Goal: Complete application form: Complete application form

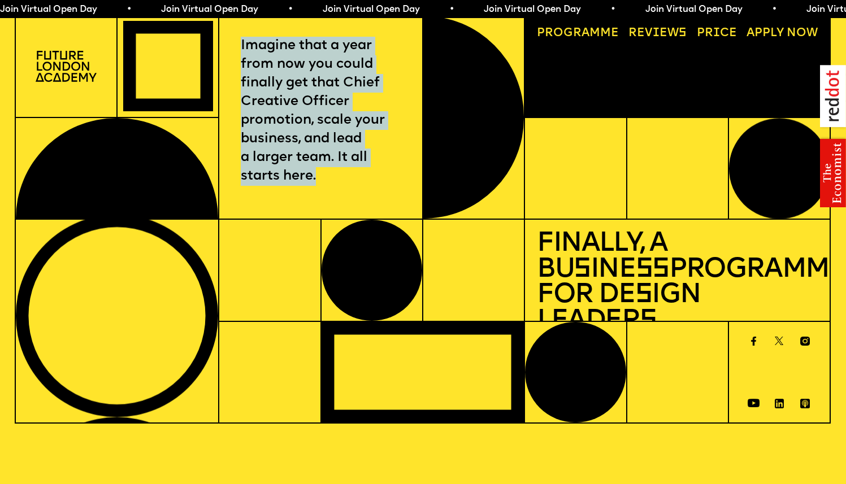
drag, startPoint x: 308, startPoint y: 144, endPoint x: 348, endPoint y: 211, distance: 79.1
click at [348, 213] on div "Imagine that a year from now you could finally get that Chief Creative Officer …" at bounding box center [321, 117] width 204 height 204
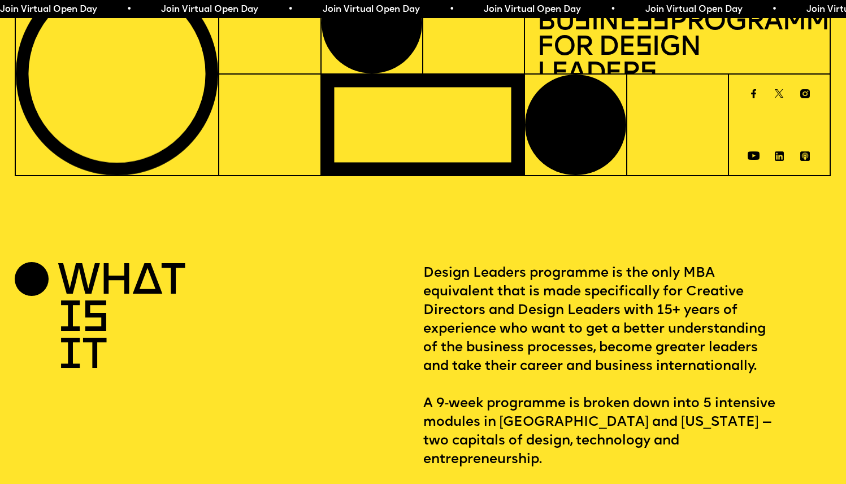
scroll to position [471, 0]
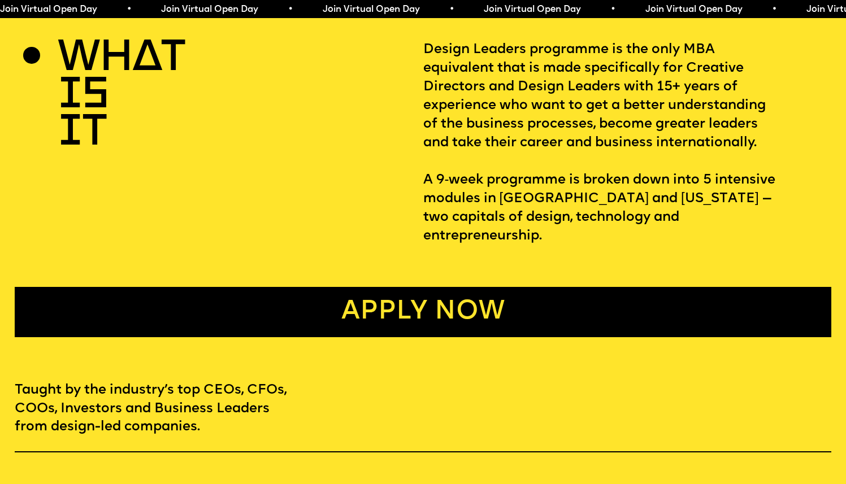
click at [408, 295] on link "Apply now" at bounding box center [423, 312] width 817 height 50
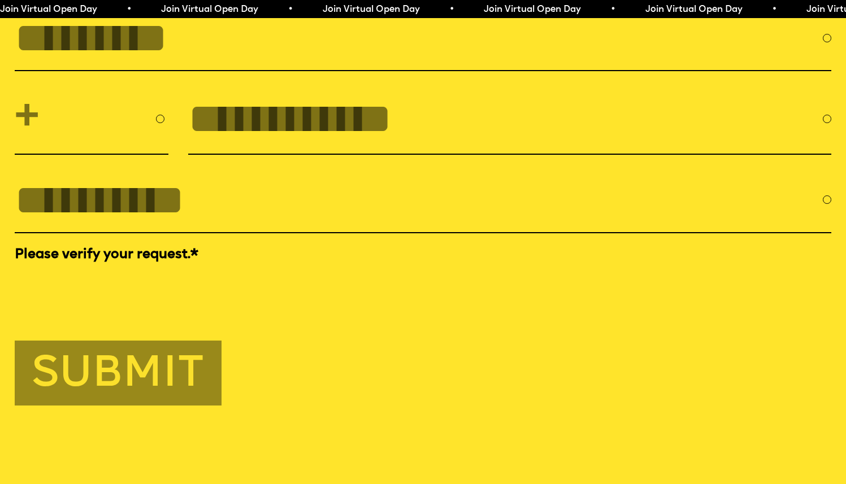
scroll to position [3943, 0]
click at [133, 61] on input "FULL NAME" at bounding box center [419, 37] width 808 height 47
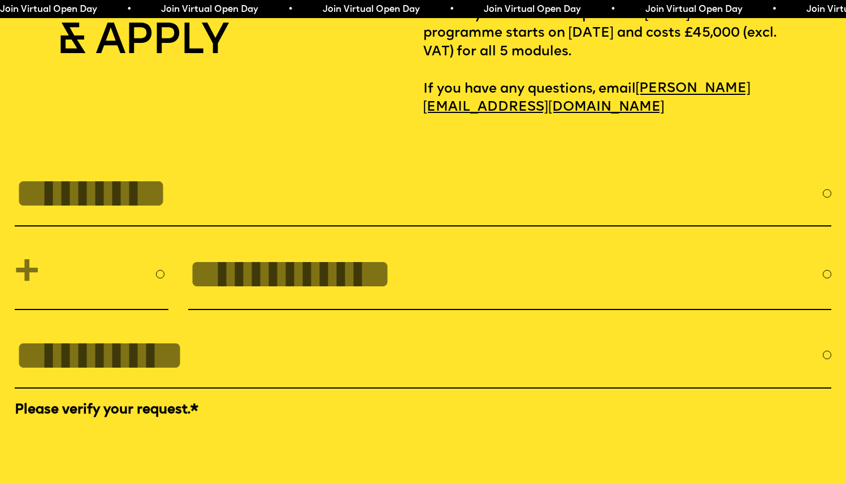
scroll to position [3938, 0]
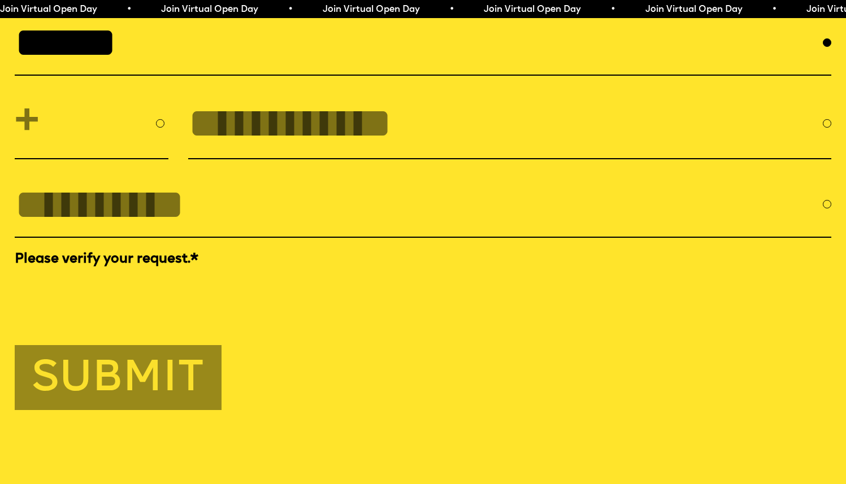
type input "******"
click at [79, 150] on select "**********" at bounding box center [92, 123] width 154 height 53
select select "***"
click at [351, 147] on input "tel" at bounding box center [505, 122] width 635 height 47
type input "**********"
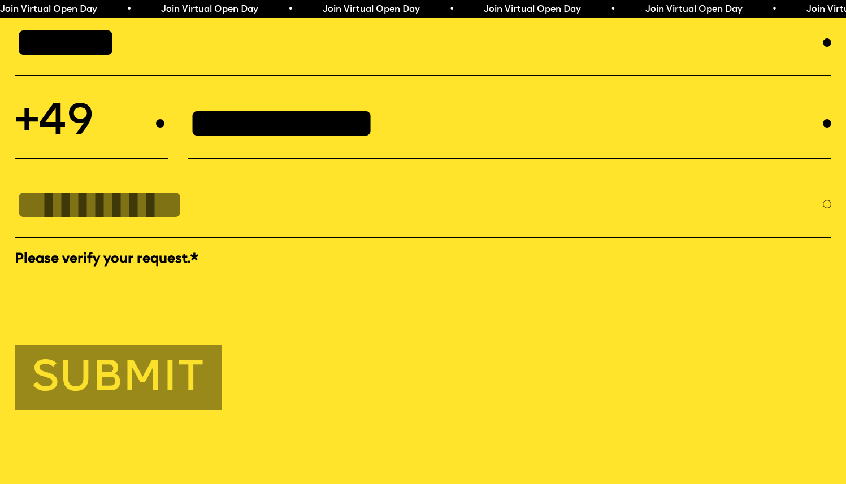
click at [322, 227] on input "EMAIL *" at bounding box center [419, 204] width 808 height 47
type input "**********"
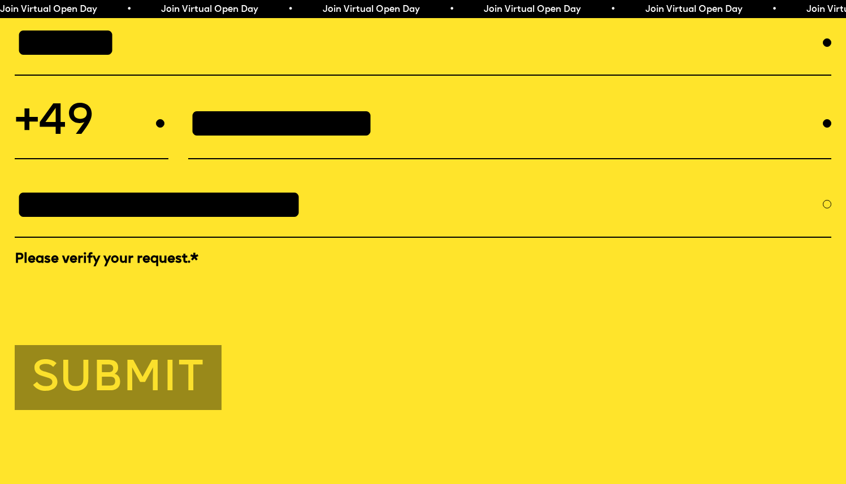
click at [98, 410] on button "Submit" at bounding box center [118, 377] width 207 height 64
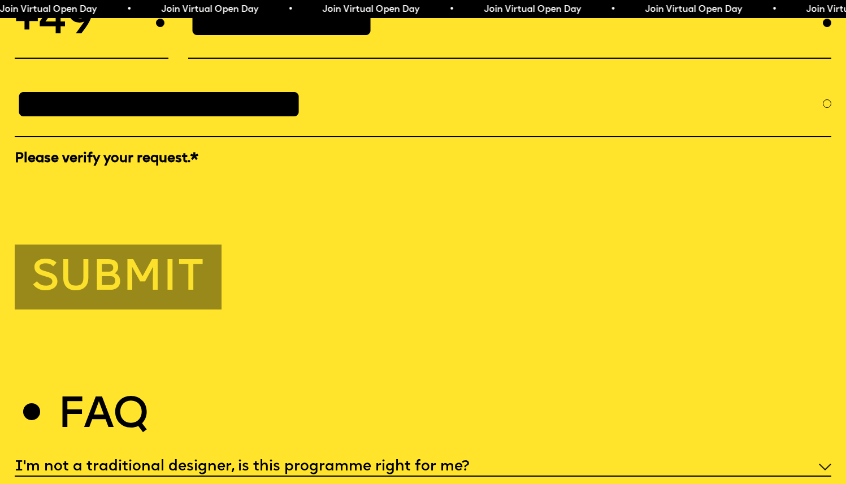
scroll to position [4041, 0]
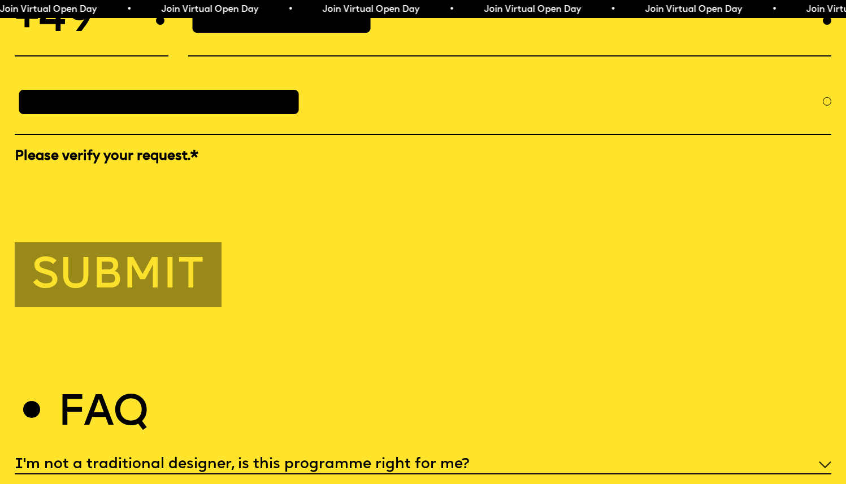
click at [96, 307] on button "Submit" at bounding box center [118, 275] width 207 height 64
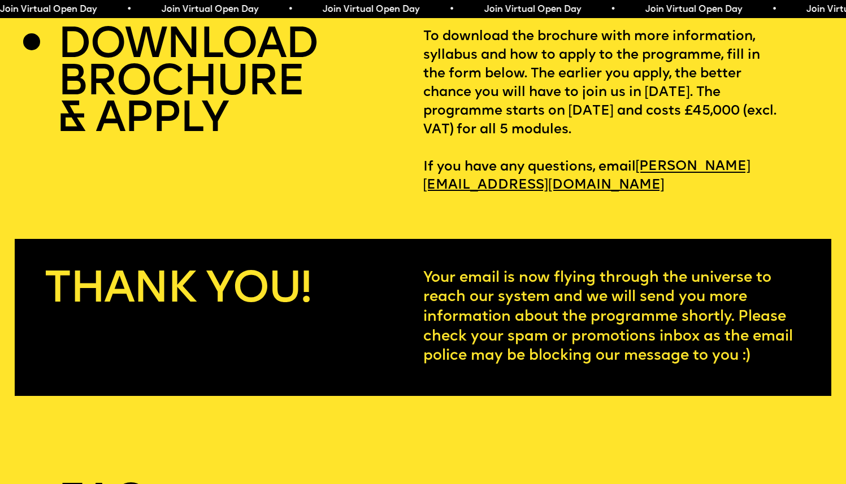
scroll to position [3695, 0]
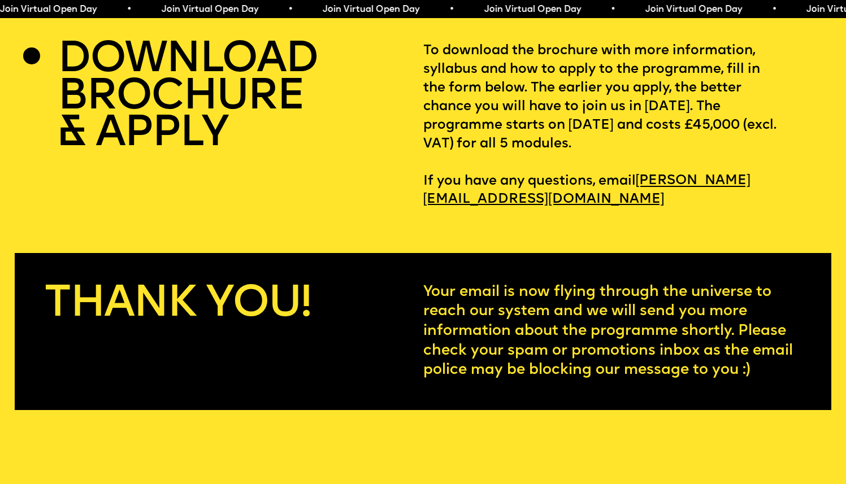
drag, startPoint x: 414, startPoint y: 329, endPoint x: 777, endPoint y: 419, distance: 373.9
click at [777, 410] on div "Thank you! Your email is now flying through the universe to reach our system an…" at bounding box center [423, 331] width 817 height 157
click at [778, 381] on p "Your email is now flying through the universe to reach our system and we will s…" at bounding box center [612, 332] width 379 height 98
drag, startPoint x: 763, startPoint y: 412, endPoint x: 351, endPoint y: 343, distance: 417.8
click at [351, 343] on div "Thank you! Your email is now flying through the universe to reach our system an…" at bounding box center [423, 331] width 817 height 157
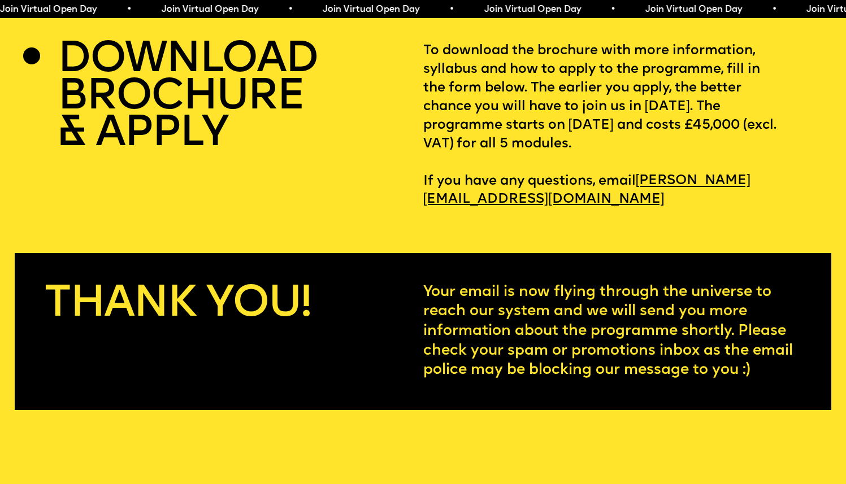
click at [339, 267] on section "**********" at bounding box center [423, 309] width 846 height 201
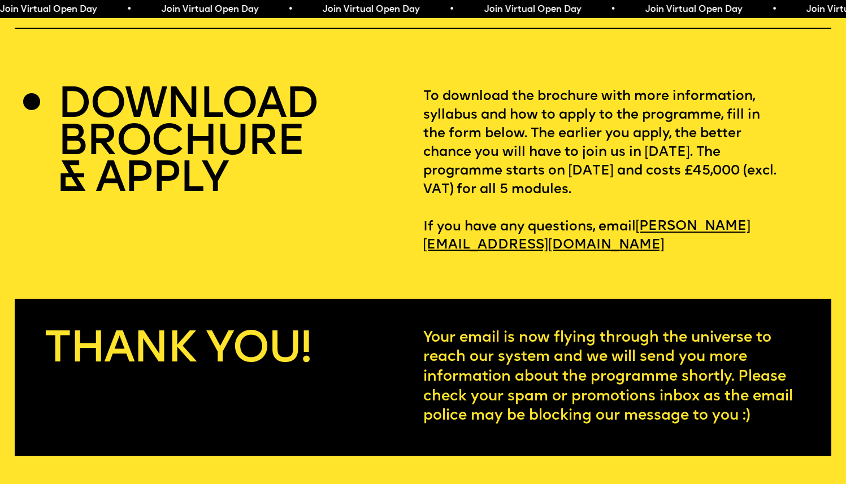
scroll to position [3622, 0]
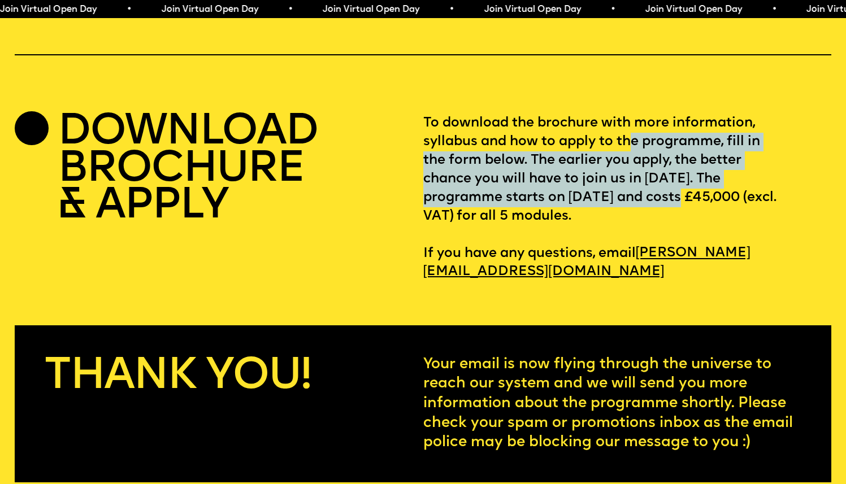
drag, startPoint x: 634, startPoint y: 181, endPoint x: 700, endPoint y: 240, distance: 88.5
click at [700, 240] on p "To download the brochure with more information, syllabus and how to apply to th…" at bounding box center [627, 197] width 409 height 167
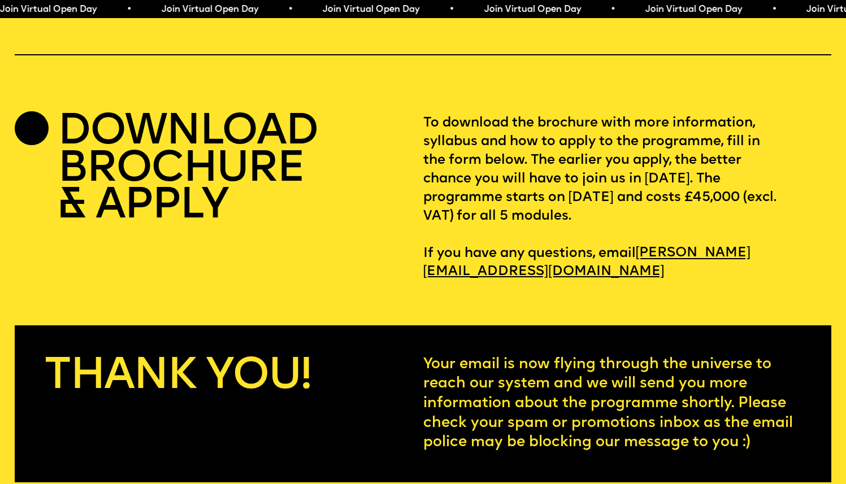
click at [707, 245] on p "To download the brochure with more information, syllabus and how to apply to th…" at bounding box center [627, 197] width 409 height 167
drag, startPoint x: 709, startPoint y: 254, endPoint x: 417, endPoint y: 168, distance: 305.3
click at [417, 168] on div "DOWNLOAD BROCHURE & APPLY To download the brochure with more information, sylla…" at bounding box center [423, 197] width 817 height 167
click at [465, 155] on p "To download the brochure with more information, syllabus and how to apply to th…" at bounding box center [627, 197] width 409 height 167
drag, startPoint x: 683, startPoint y: 249, endPoint x: 424, endPoint y: 161, distance: 273.3
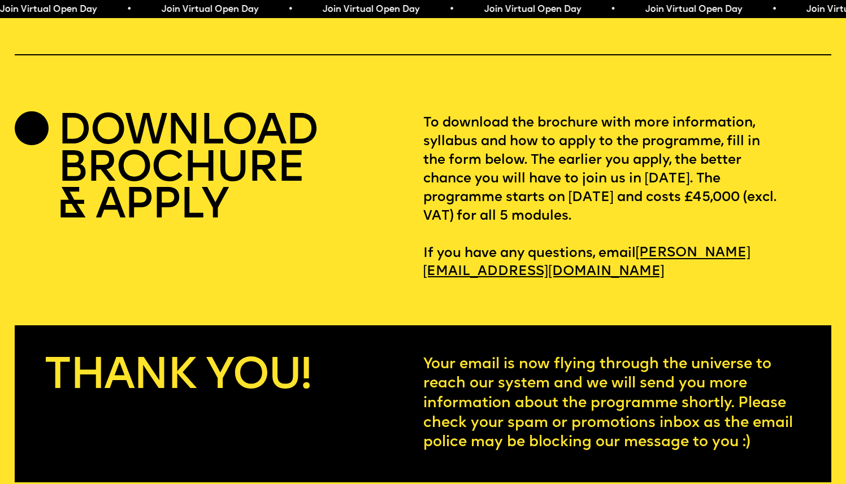
click at [424, 161] on p "To download the brochure with more information, syllabus and how to apply to th…" at bounding box center [627, 197] width 409 height 167
click at [352, 145] on div "DATES & CO S T Length: Five in-person Modules spread across 1 year (9 weeks in …" at bounding box center [423, 91] width 846 height 379
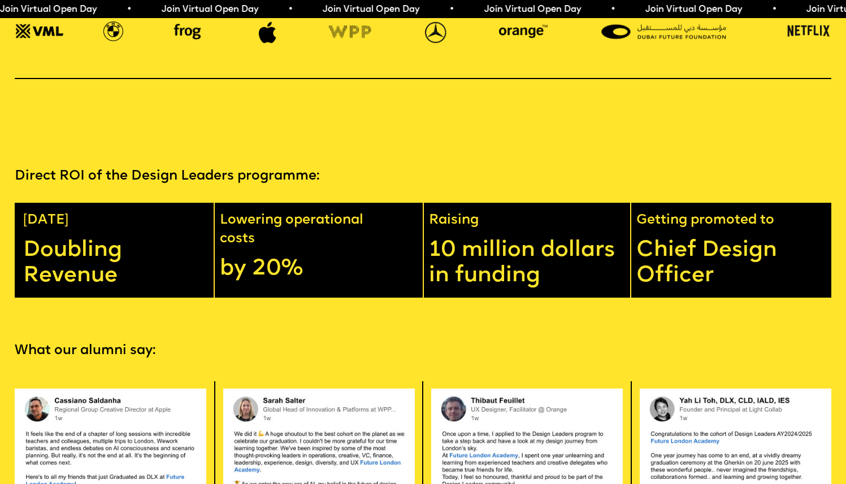
scroll to position [2047, 0]
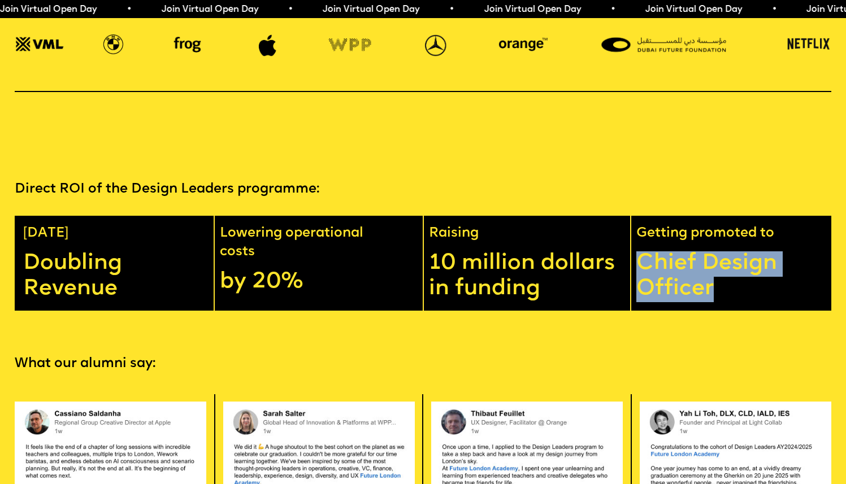
drag, startPoint x: 650, startPoint y: 278, endPoint x: 748, endPoint y: 311, distance: 104.0
click at [748, 302] on p "Chief Design Officer" at bounding box center [737, 277] width 201 height 51
click at [750, 302] on p "Chief Design Officer" at bounding box center [737, 277] width 201 height 51
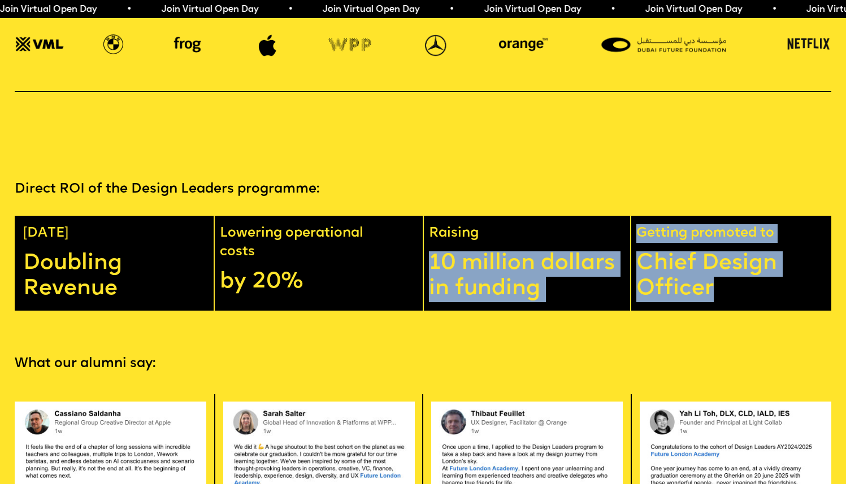
drag, startPoint x: 703, startPoint y: 298, endPoint x: 524, endPoint y: 244, distance: 187.4
click at [530, 245] on div "[DATE] Doubling Revenue Lowering operational costs by 20% Raising 10 million do…" at bounding box center [423, 263] width 817 height 95
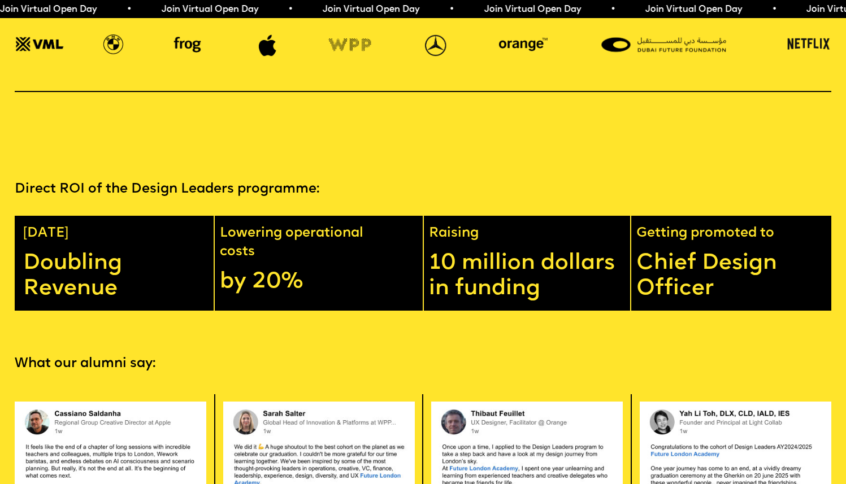
click at [392, 227] on div "Direct ROI of the Design Leaders programme: [DATE] Doubling Revenue Lowering op…" at bounding box center [423, 245] width 846 height 131
click at [110, 199] on p "Direct ROI of the Design Leaders programme:" at bounding box center [423, 189] width 817 height 19
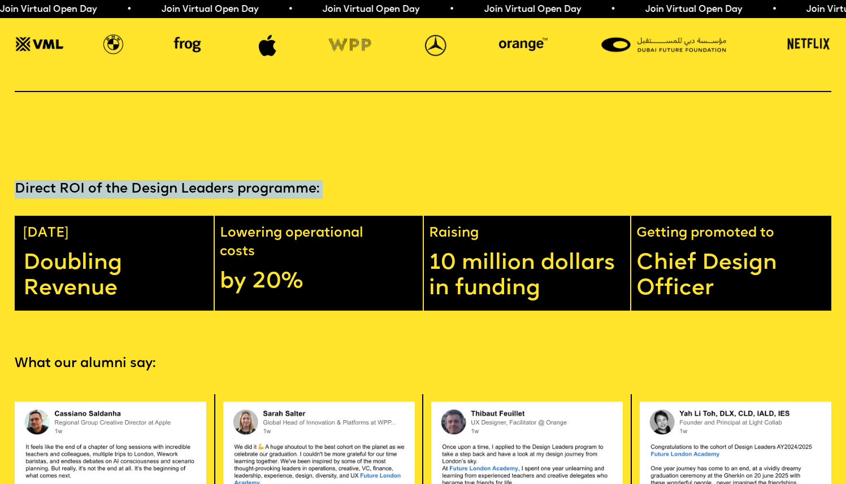
click at [110, 199] on p "Direct ROI of the Design Leaders programme:" at bounding box center [423, 189] width 817 height 19
click at [291, 199] on p "Direct ROI of the Design Leaders programme:" at bounding box center [423, 189] width 817 height 19
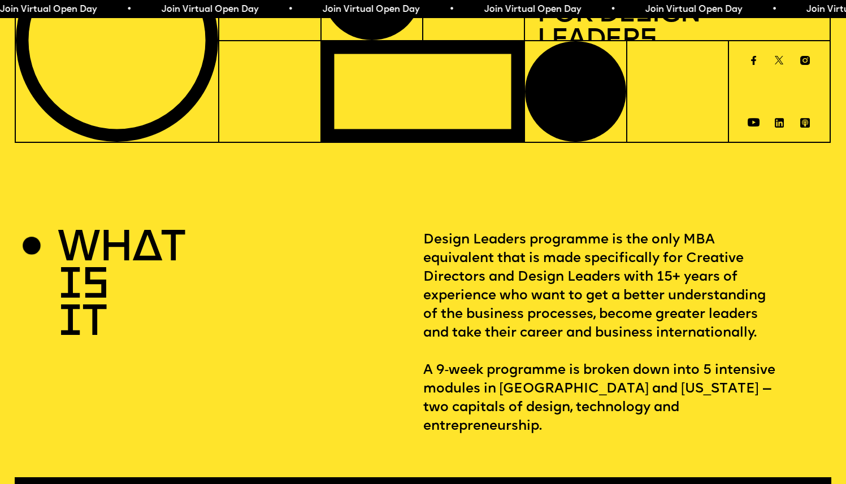
scroll to position [274, 0]
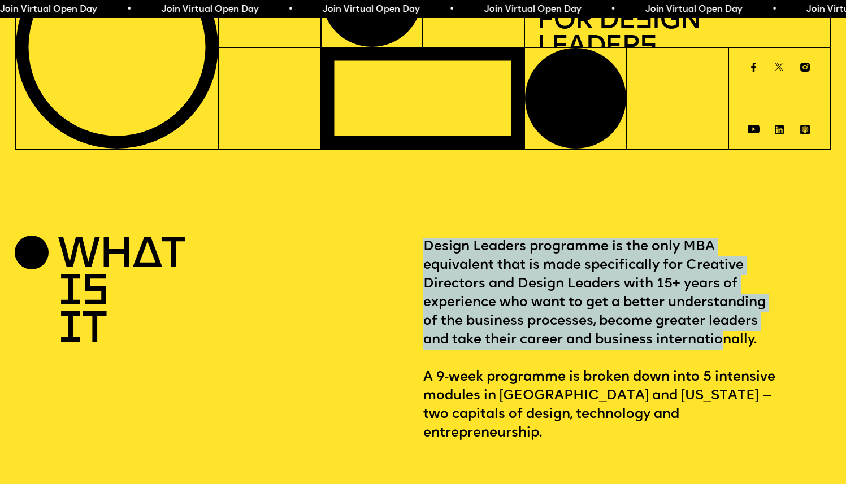
drag, startPoint x: 426, startPoint y: 242, endPoint x: 729, endPoint y: 352, distance: 321.7
click at [727, 352] on section "WHAT IS IT Design Leaders programme is the only MBA equivalent that is made spe…" at bounding box center [423, 364] width 846 height 340
click at [729, 352] on p "Design Leaders programme is the only MBA equivalent that is made specifically f…" at bounding box center [627, 340] width 409 height 205
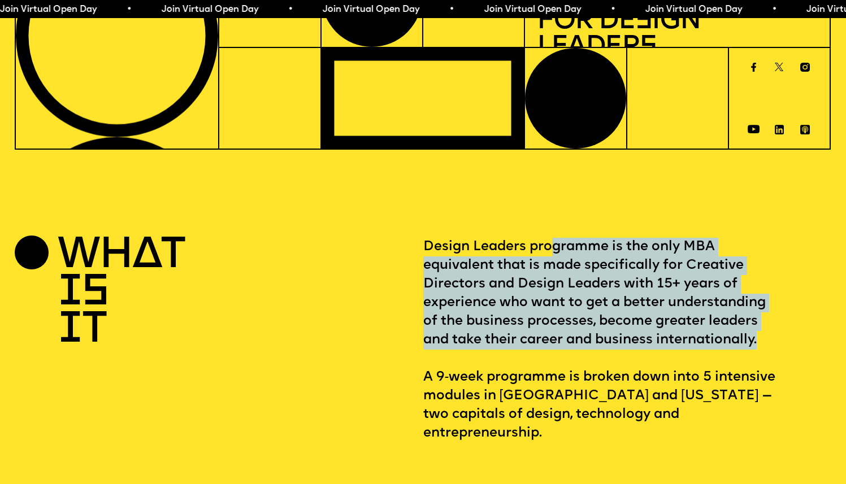
drag, startPoint x: 798, startPoint y: 354, endPoint x: 549, endPoint y: 257, distance: 267.3
click at [549, 257] on p "Design Leaders programme is the only MBA equivalent that is made specifically f…" at bounding box center [627, 340] width 409 height 205
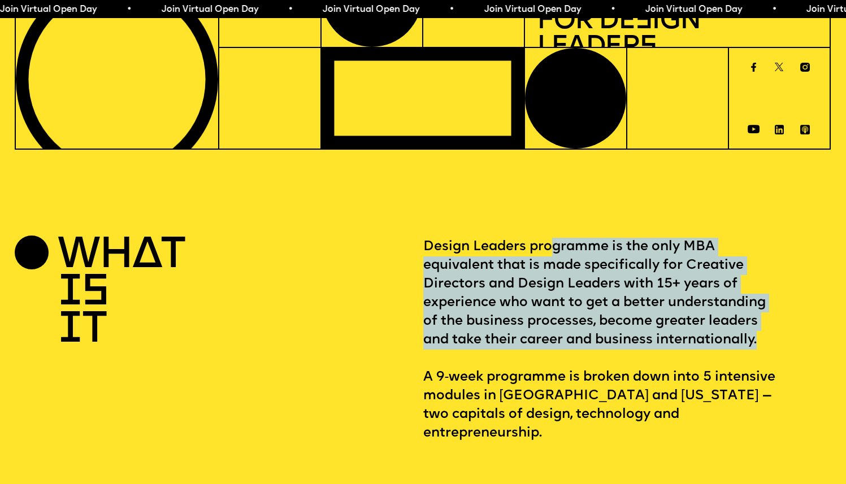
click at [540, 263] on p "Design Leaders programme is the only MBA equivalent that is made specifically f…" at bounding box center [627, 340] width 409 height 205
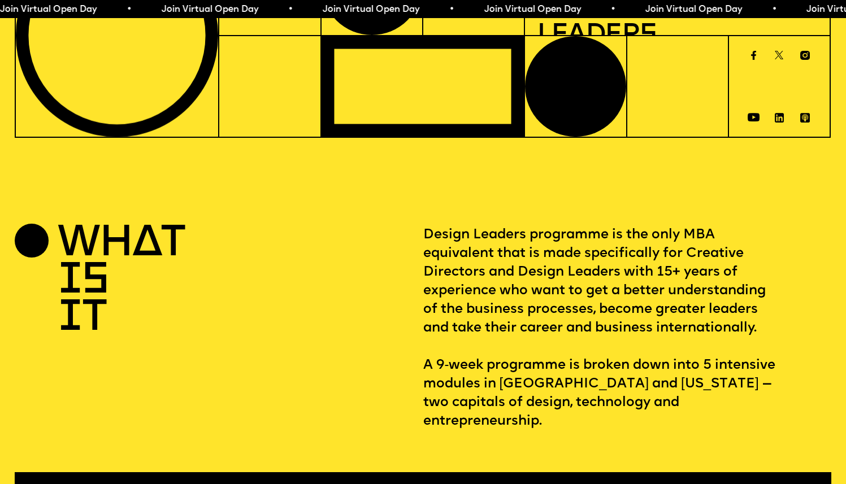
scroll to position [286, 0]
click at [488, 280] on p "Design Leaders programme is the only MBA equivalent that is made specifically f…" at bounding box center [627, 328] width 409 height 205
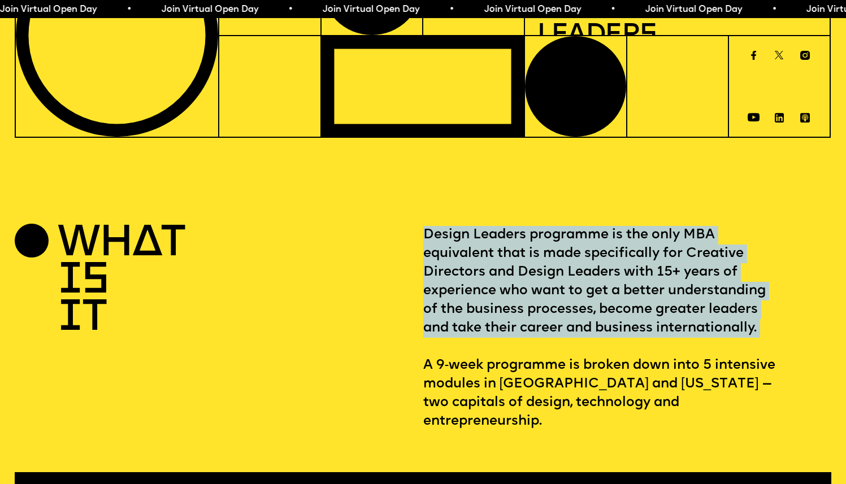
click at [488, 280] on p "Design Leaders programme is the only MBA equivalent that is made specifically f…" at bounding box center [627, 328] width 409 height 205
click at [675, 314] on p "Design Leaders programme is the only MBA equivalent that is made specifically f…" at bounding box center [627, 328] width 409 height 205
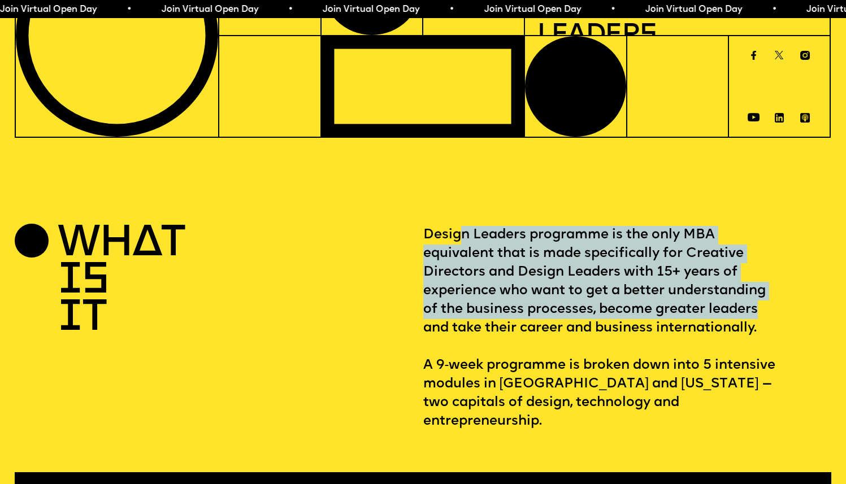
drag, startPoint x: 787, startPoint y: 321, endPoint x: 458, endPoint y: 237, distance: 338.9
click at [458, 237] on p "Design Leaders programme is the only MBA equivalent that is made specifically f…" at bounding box center [627, 328] width 409 height 205
click at [506, 262] on p "Design Leaders programme is the only MBA equivalent that is made specifically f…" at bounding box center [627, 328] width 409 height 205
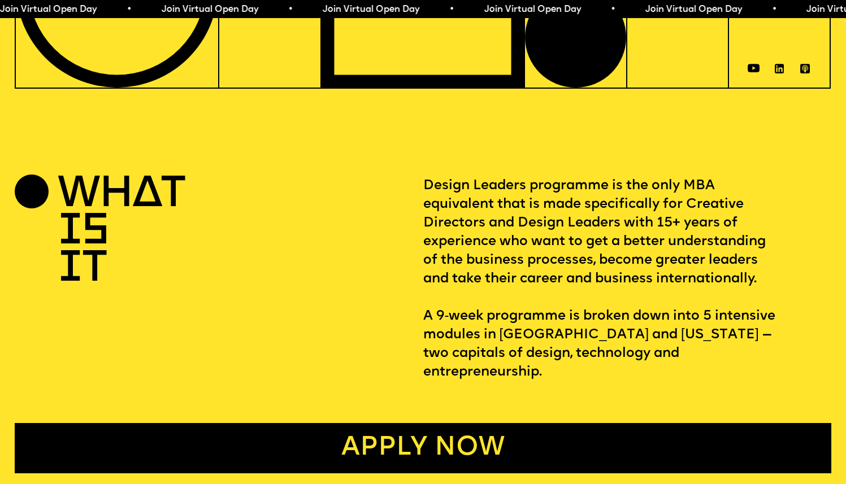
scroll to position [421, 0]
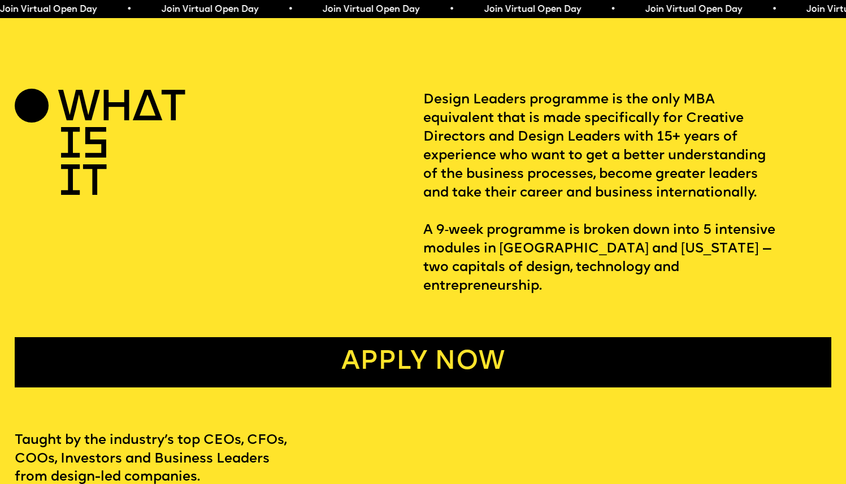
click at [583, 231] on p "Design Leaders programme is the only MBA equivalent that is made specifically f…" at bounding box center [627, 193] width 409 height 205
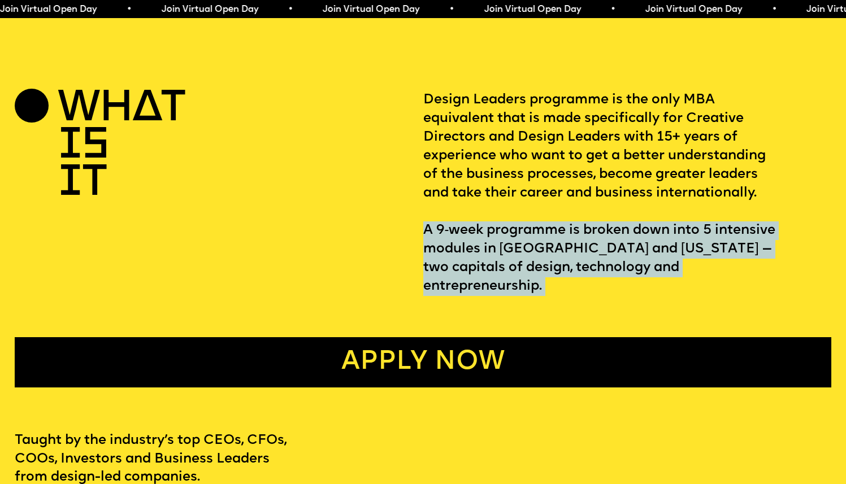
click at [583, 231] on p "Design Leaders programme is the only MBA equivalent that is made specifically f…" at bounding box center [627, 193] width 409 height 205
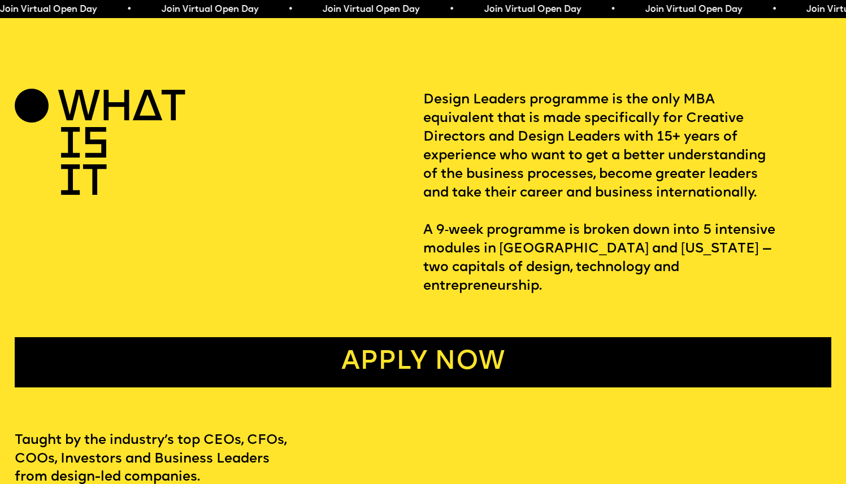
click at [493, 223] on p "Design Leaders programme is the only MBA equivalent that is made specifically f…" at bounding box center [627, 193] width 409 height 205
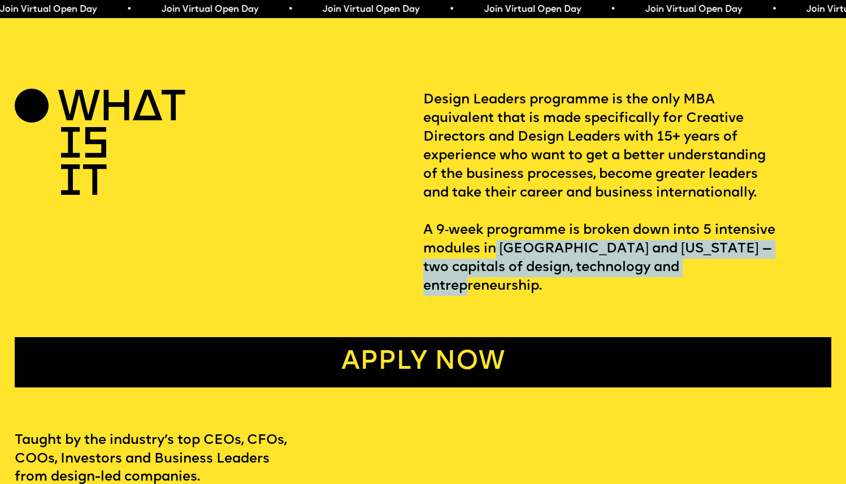
drag, startPoint x: 560, startPoint y: 254, endPoint x: 778, endPoint y: 272, distance: 218.9
click at [778, 272] on p "Design Leaders programme is the only MBA equivalent that is made specifically f…" at bounding box center [627, 193] width 409 height 205
click at [780, 272] on p "Design Leaders programme is the only MBA equivalent that is made specifically f…" at bounding box center [627, 193] width 409 height 205
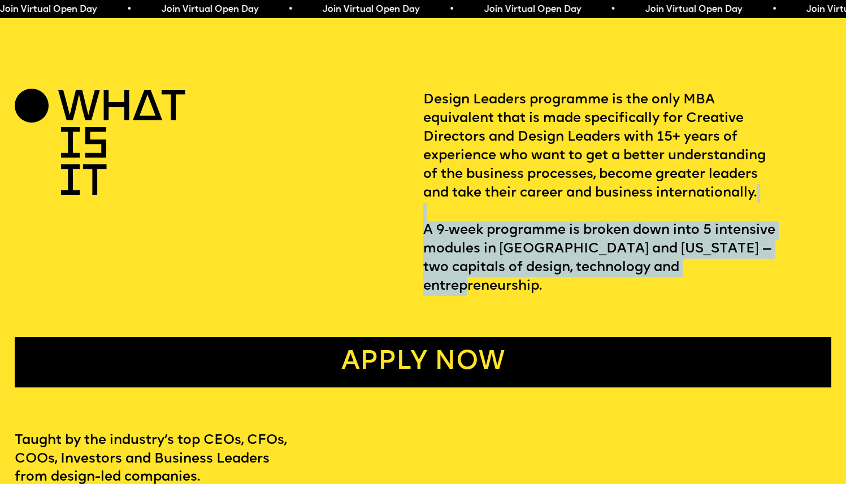
drag, startPoint x: 674, startPoint y: 252, endPoint x: 423, endPoint y: 218, distance: 253.9
click at [423, 218] on p "Design Leaders programme is the only MBA equivalent that is made specifically f…" at bounding box center [627, 193] width 409 height 205
click at [548, 251] on p "Design Leaders programme is the only MBA equivalent that is made specifically f…" at bounding box center [627, 193] width 409 height 205
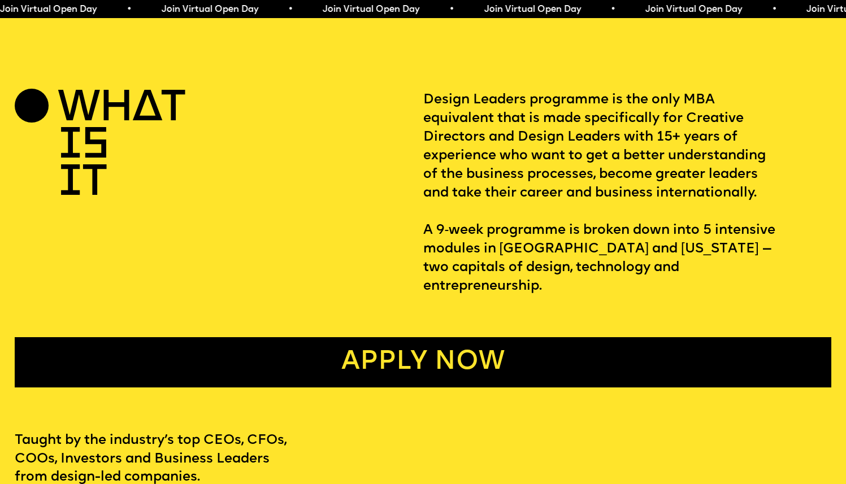
click at [493, 246] on p "Design Leaders programme is the only MBA equivalent that is made specifically f…" at bounding box center [627, 193] width 409 height 205
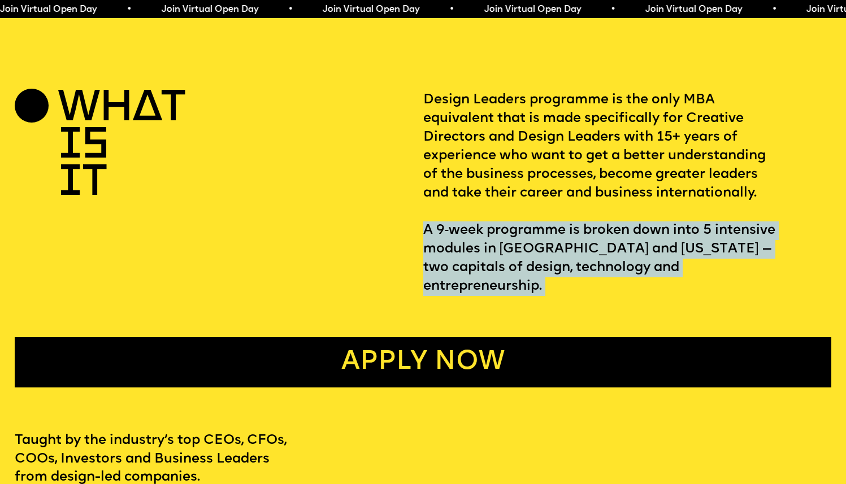
click at [493, 246] on p "Design Leaders programme is the only MBA equivalent that is made specifically f…" at bounding box center [627, 193] width 409 height 205
click at [624, 267] on p "Design Leaders programme is the only MBA equivalent that is made specifically f…" at bounding box center [627, 193] width 409 height 205
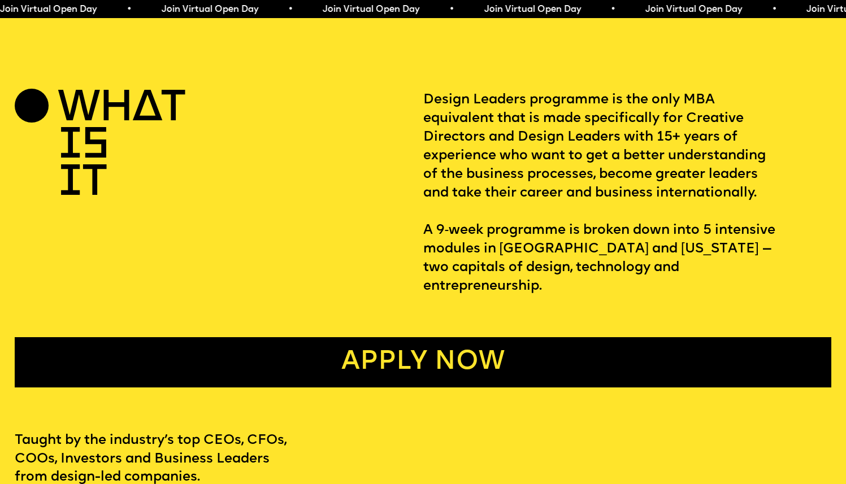
click at [596, 251] on p "Design Leaders programme is the only MBA equivalent that is made specifically f…" at bounding box center [627, 193] width 409 height 205
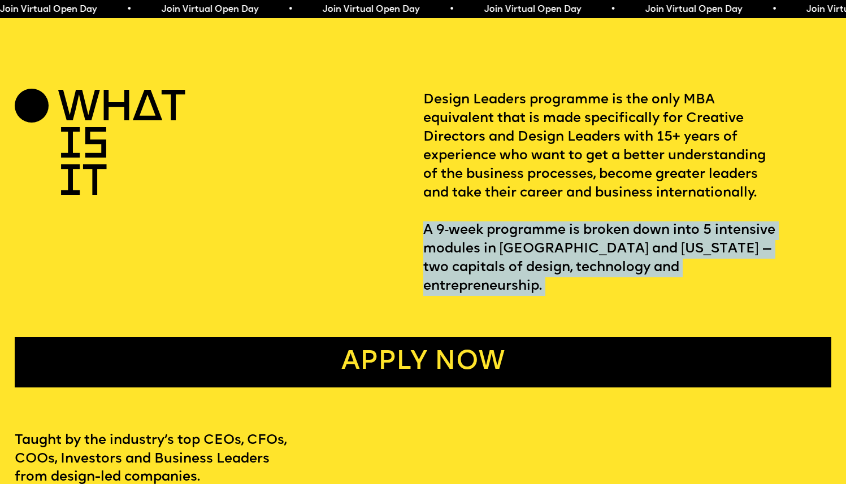
click at [596, 251] on p "Design Leaders programme is the only MBA equivalent that is made specifically f…" at bounding box center [627, 193] width 409 height 205
click at [497, 242] on p "Design Leaders programme is the only MBA equivalent that is made specifically f…" at bounding box center [627, 193] width 409 height 205
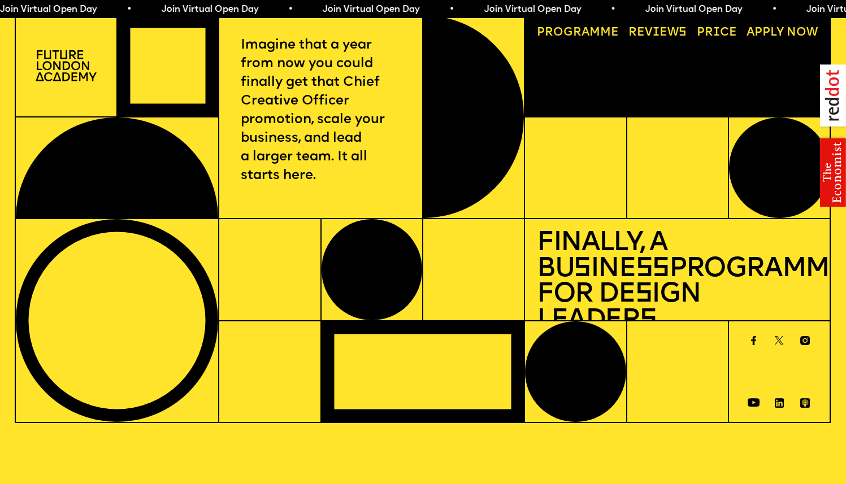
scroll to position [0, 0]
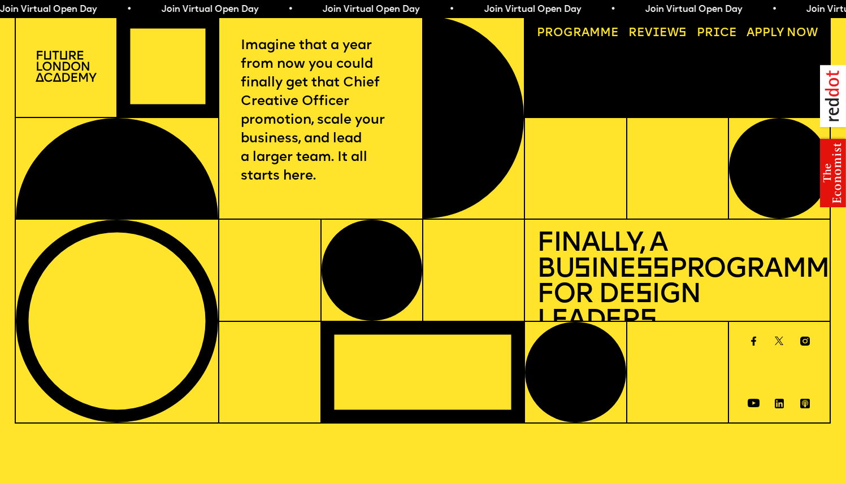
click at [322, 10] on span "Join Virtual Open Day • Join Virtual Open Day • Join Virtual Open Day • Join Vi…" at bounding box center [393, 9] width 807 height 9
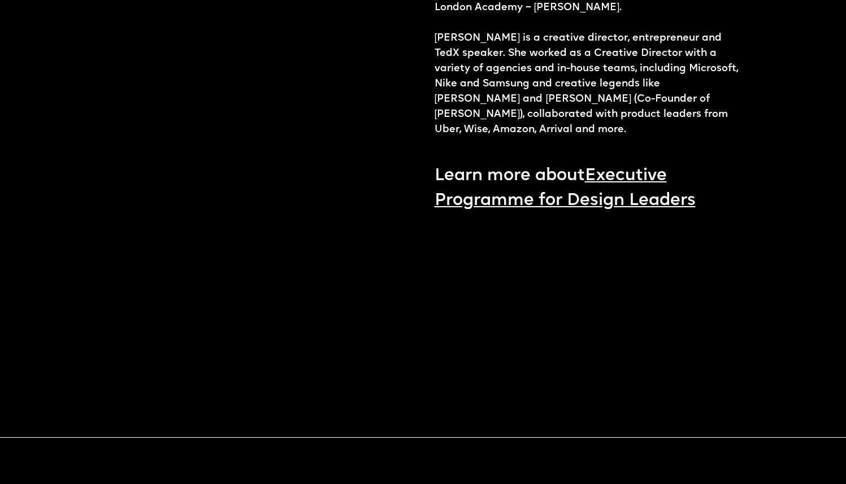
scroll to position [1521, 0]
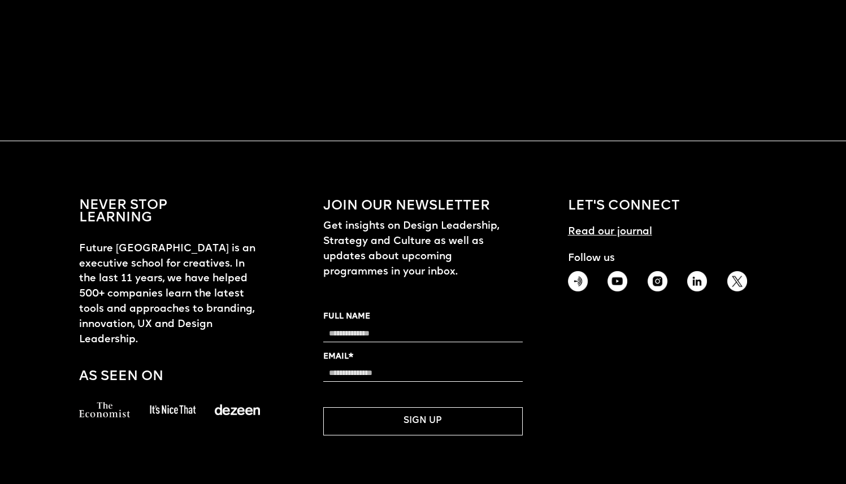
click at [375, 313] on label "FULL NAME" at bounding box center [422, 317] width 199 height 12
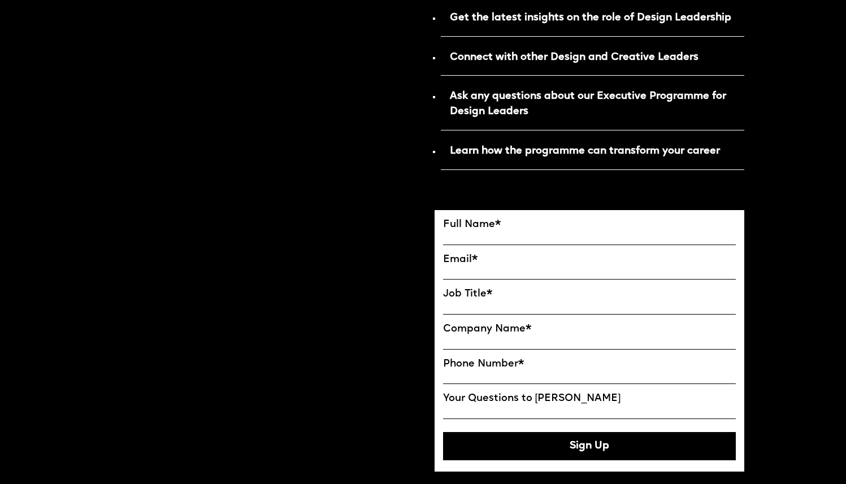
click at [388, 323] on div "Hosted by Co-Founder of Future London Academy, [PERSON_NAME] Reserve the spot" at bounding box center [268, 252] width 310 height 1556
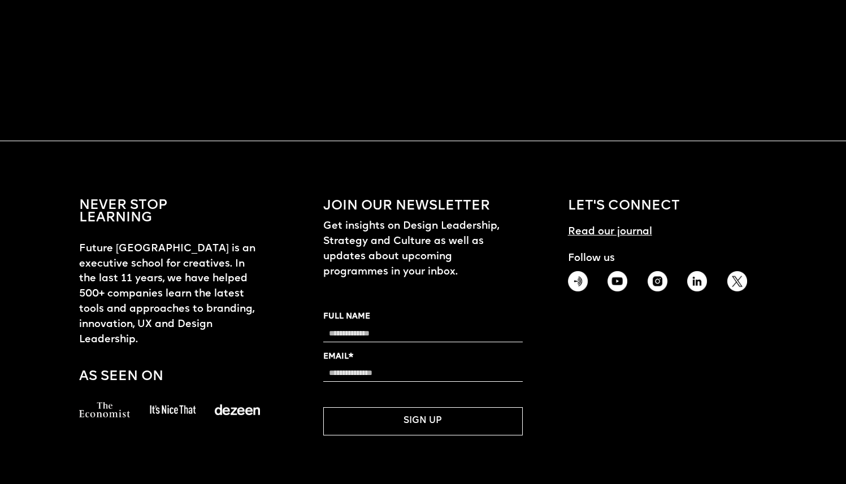
click at [357, 326] on input "FULL NAME" at bounding box center [422, 334] width 199 height 17
type input "*"
type input "**********"
click at [456, 365] on input "EMAIL*" at bounding box center [422, 373] width 199 height 17
drag, startPoint x: 567, startPoint y: 364, endPoint x: 427, endPoint y: 363, distance: 139.6
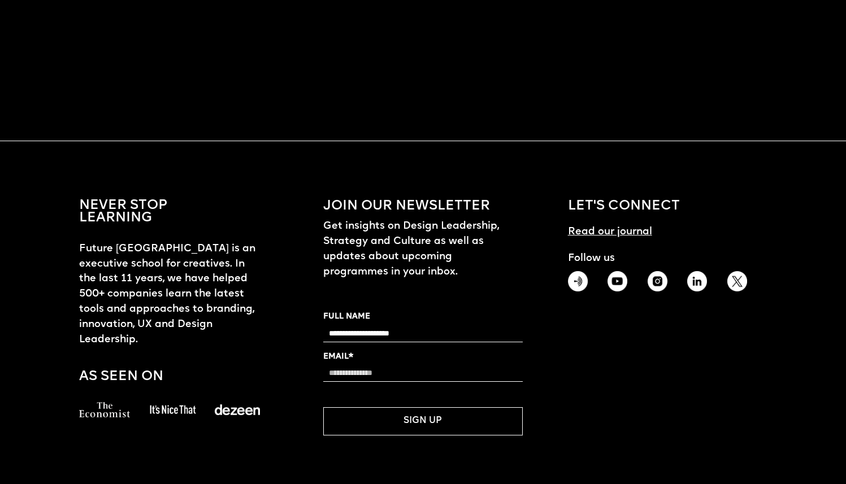
click at [562, 364] on div "**********" at bounding box center [423, 318] width 688 height 349
click at [427, 365] on input "EMAIL*" at bounding box center [422, 373] width 199 height 17
type input "**********"
click at [450, 408] on button "SIGN UP" at bounding box center [422, 422] width 199 height 28
